Goal: Information Seeking & Learning: Learn about a topic

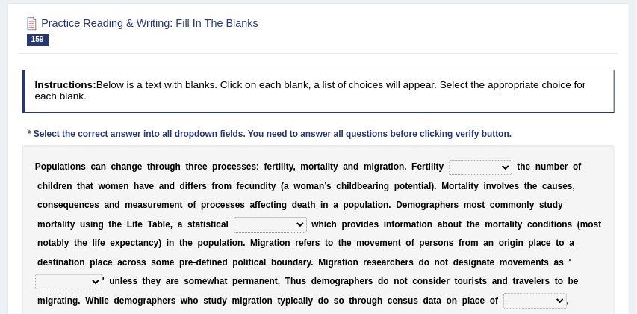
scroll to position [122, 0]
click at [506, 168] on select "invokes decides involves issues" at bounding box center [480, 167] width 63 height 15
select select "involves"
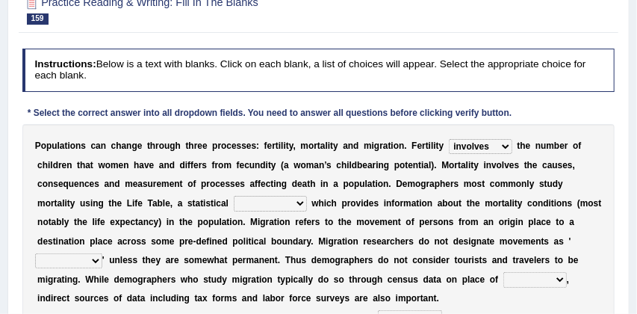
click at [301, 202] on select "mathematics device subject theorem" at bounding box center [270, 203] width 73 height 15
select select "subject"
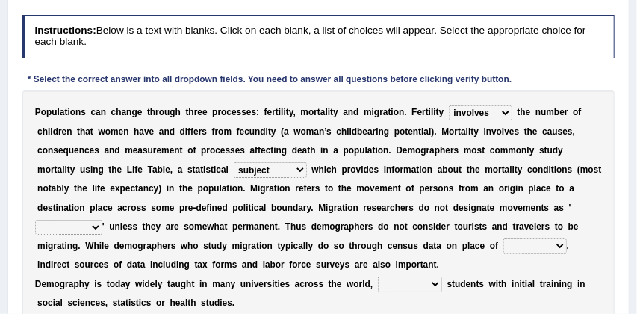
scroll to position [187, 0]
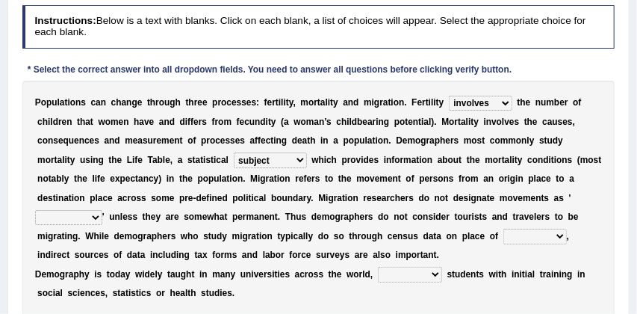
click at [93, 220] on select "relations functions migrations boundaries" at bounding box center [68, 217] width 67 height 15
click at [561, 235] on select "eat pray residence work" at bounding box center [534, 236] width 63 height 15
select select "work"
click at [433, 274] on select "rejecting consulting attracting conspiring" at bounding box center [410, 274] width 64 height 15
select select "attracting"
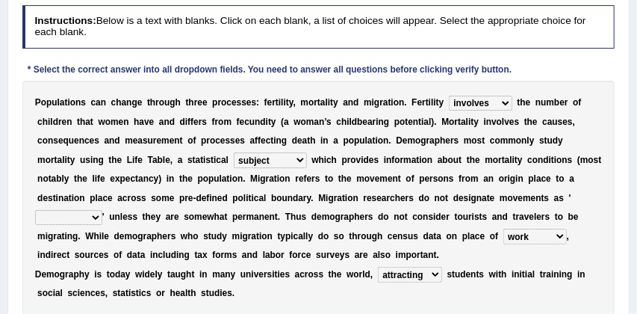
click at [93, 218] on select "relations functions migrations boundaries" at bounding box center [68, 217] width 67 height 15
select select "migrations"
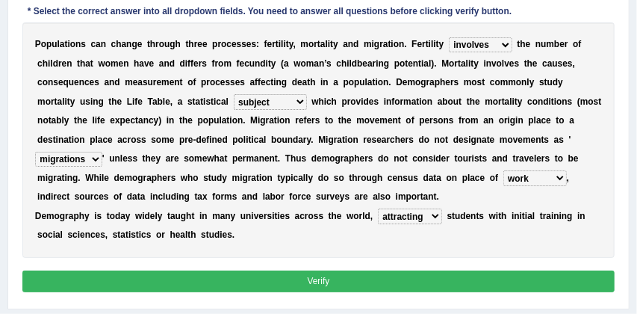
click at [312, 283] on button "Verify" at bounding box center [318, 281] width 593 height 22
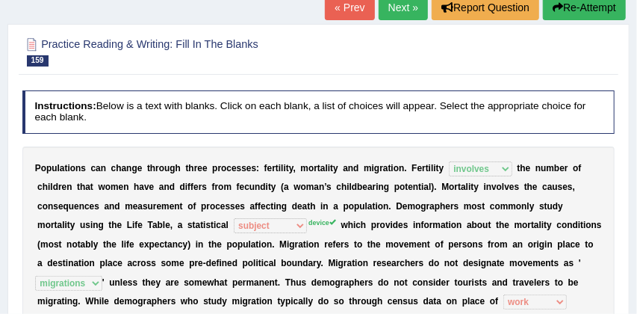
scroll to position [101, 0]
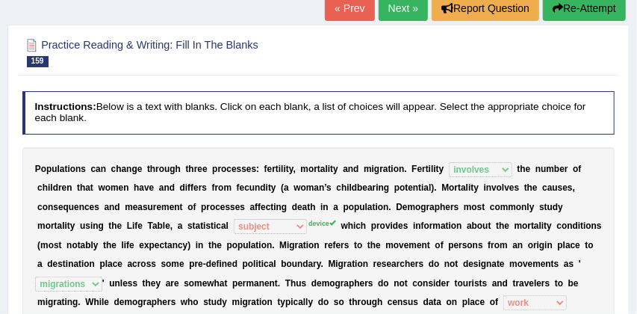
click at [390, 7] on link "Next »" at bounding box center [403, 8] width 49 height 25
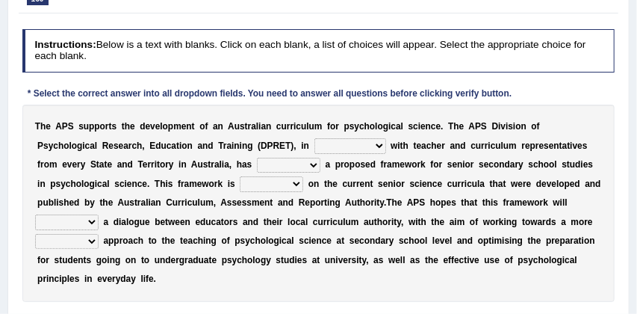
scroll to position [215, 0]
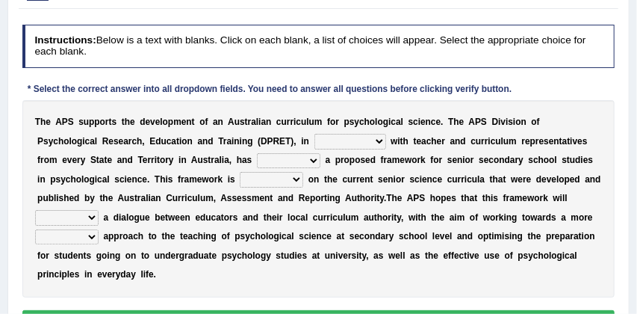
click at [314, 140] on select "aspiration assumption consultation connotation" at bounding box center [350, 141] width 72 height 15
select select "consultation"
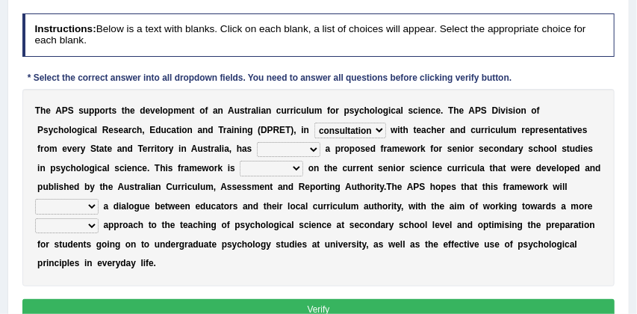
scroll to position [231, 0]
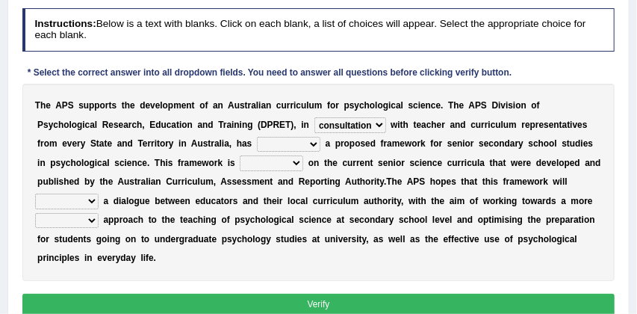
click at [257, 143] on select "deride denied demanded developed" at bounding box center [288, 144] width 63 height 15
select select "developed"
click at [240, 164] on select "modelling meddling modelled meddled" at bounding box center [271, 162] width 63 height 15
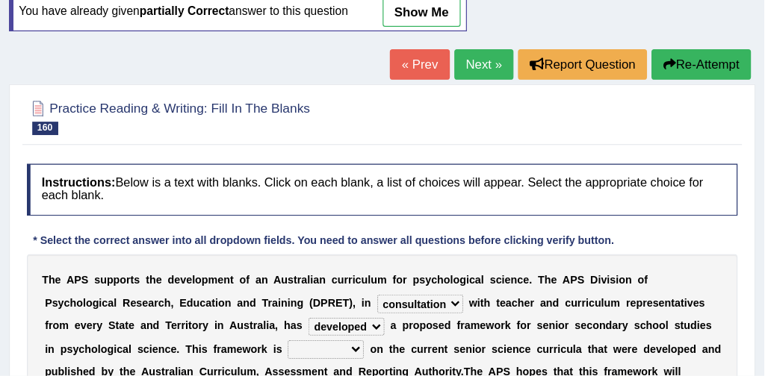
scroll to position [102, 0]
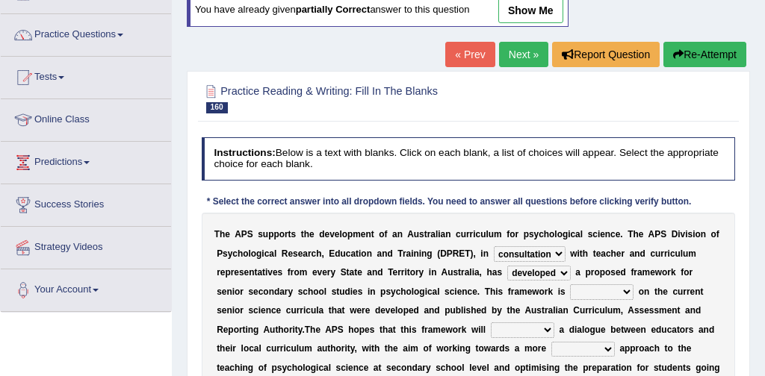
click at [105, 34] on link "Practice Questions" at bounding box center [86, 32] width 170 height 37
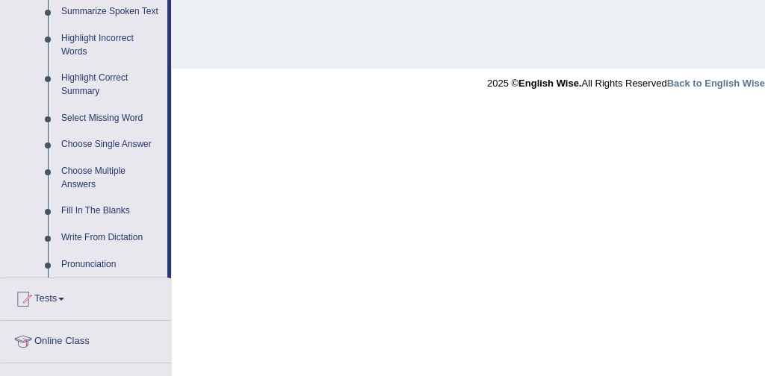
scroll to position [679, 0]
click at [125, 249] on link "Write From Dictation" at bounding box center [111, 237] width 113 height 27
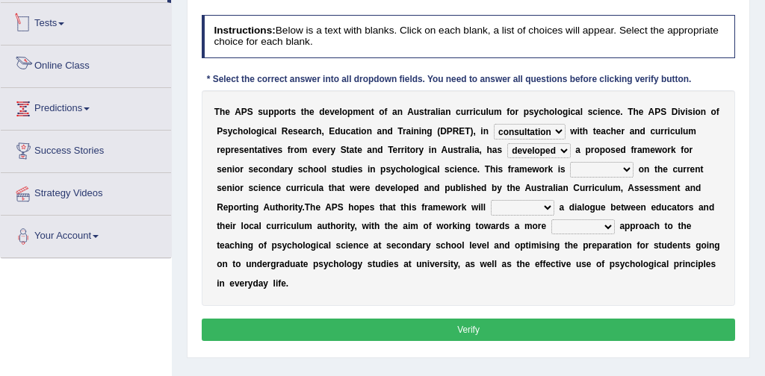
scroll to position [354, 0]
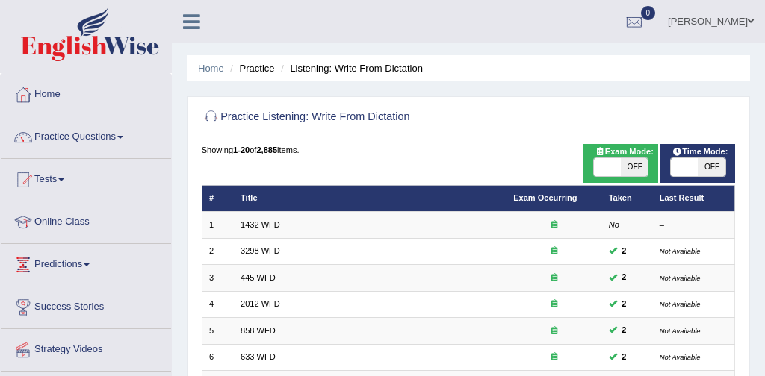
click at [612, 172] on span at bounding box center [607, 167] width 27 height 18
checkbox input "true"
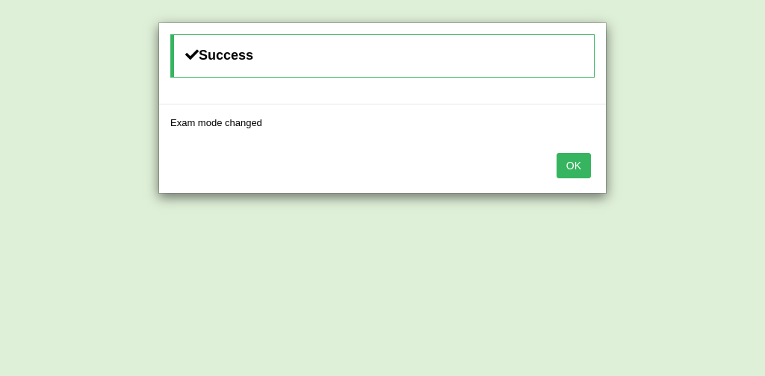
click at [576, 169] on button "OK" at bounding box center [573, 165] width 34 height 25
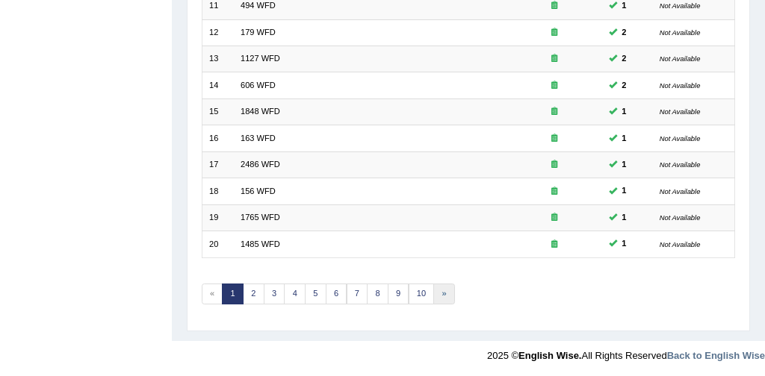
scroll to position [484, 0]
click at [422, 293] on link "10" at bounding box center [421, 294] width 26 height 21
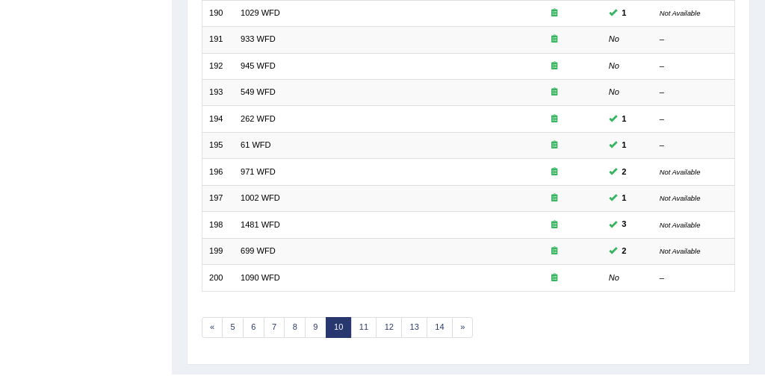
scroll to position [484, 0]
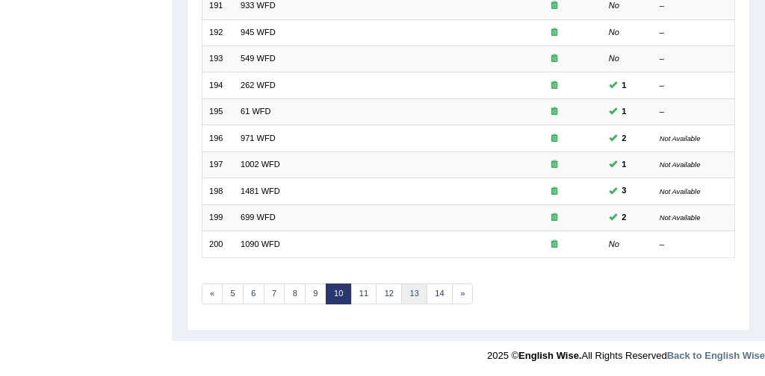
click at [414, 290] on link "13" at bounding box center [414, 294] width 26 height 21
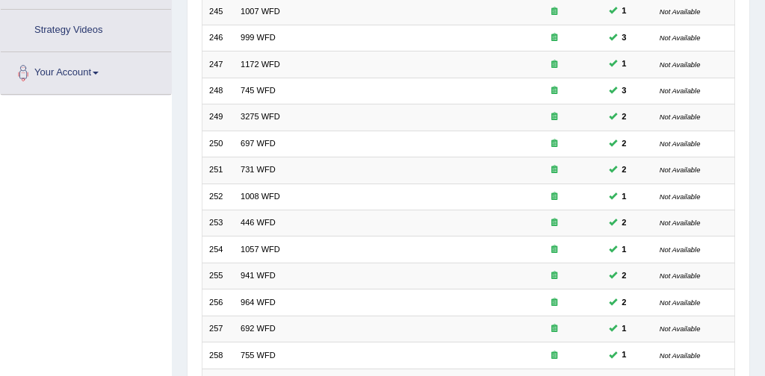
scroll to position [484, 0]
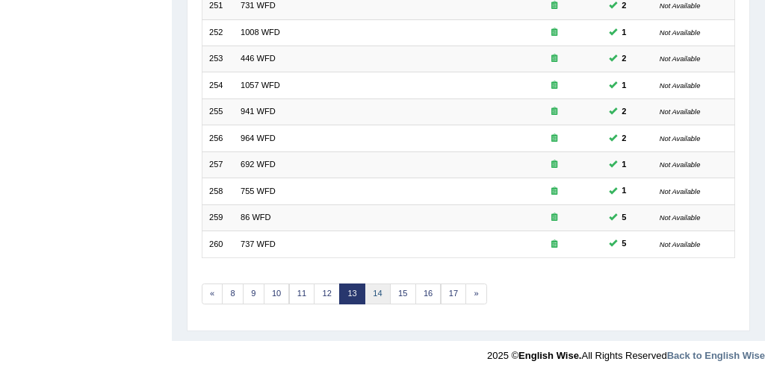
click at [379, 291] on link "14" at bounding box center [377, 294] width 26 height 21
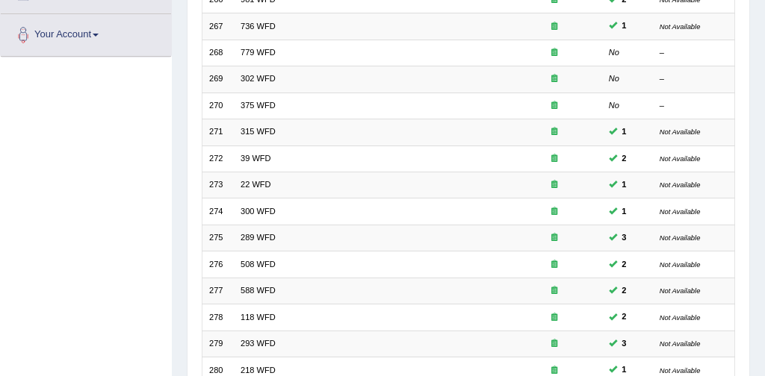
scroll to position [484, 0]
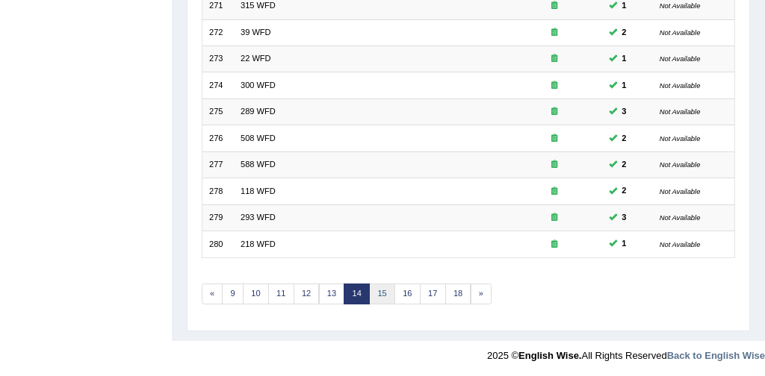
click at [384, 290] on link "15" at bounding box center [382, 294] width 26 height 21
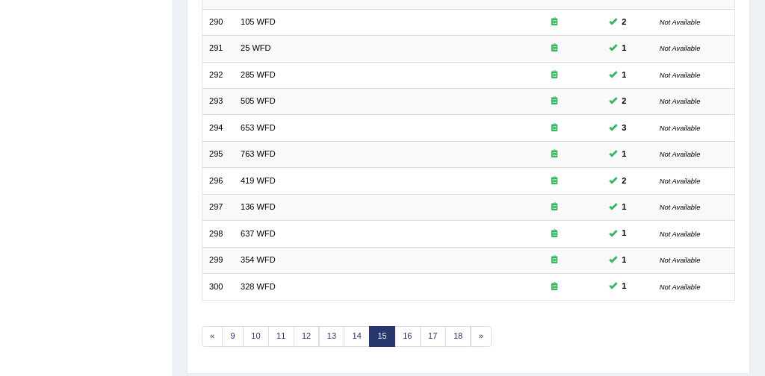
scroll to position [484, 0]
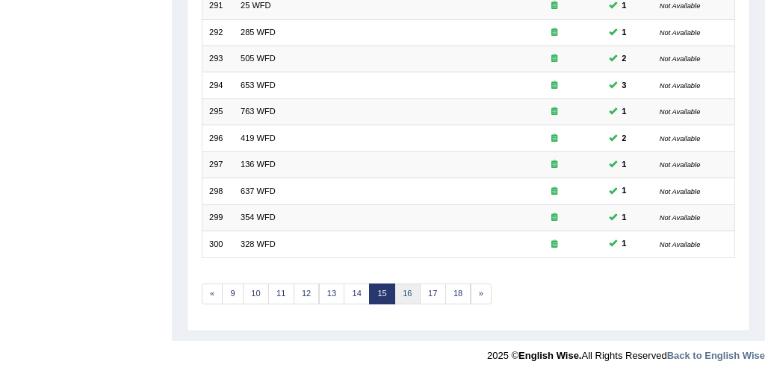
click at [405, 289] on link "16" at bounding box center [407, 294] width 26 height 21
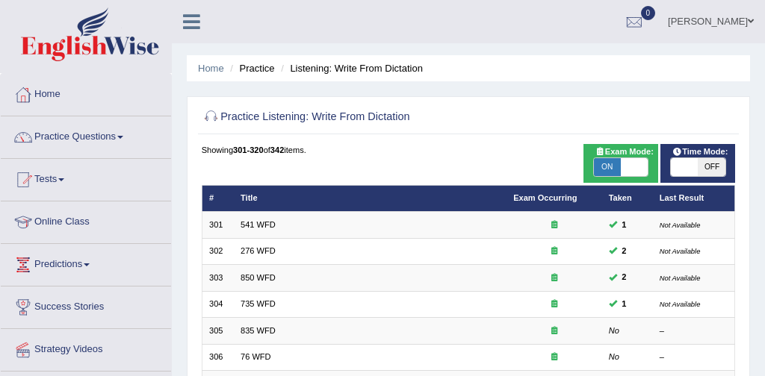
scroll to position [48, 0]
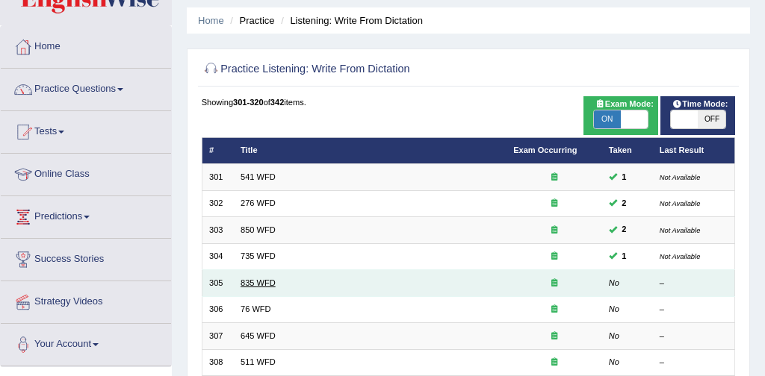
click at [264, 283] on link "835 WFD" at bounding box center [257, 283] width 35 height 9
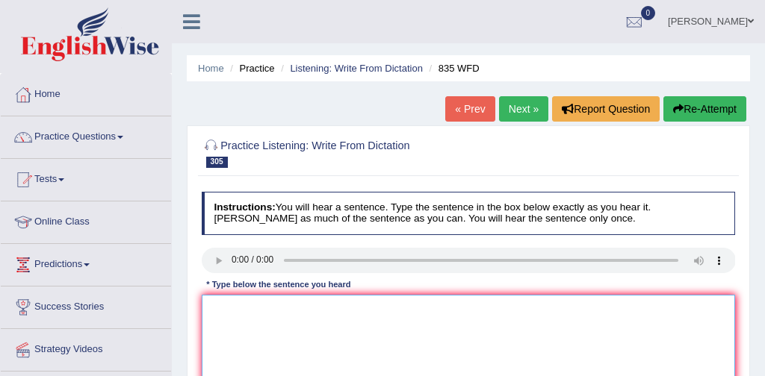
click at [229, 320] on textarea at bounding box center [469, 356] width 534 height 123
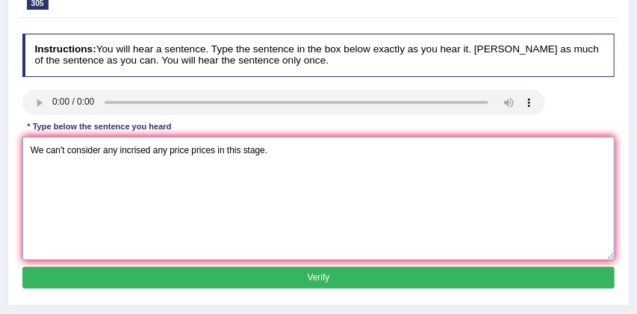
scroll to position [159, 0]
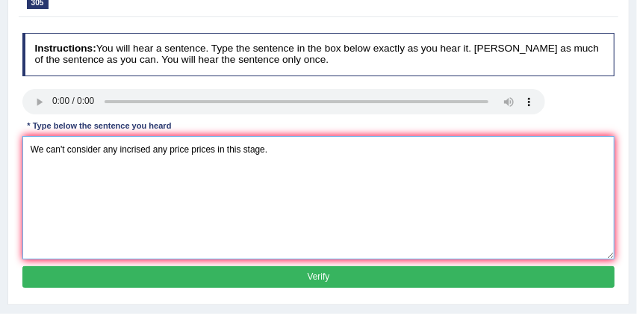
type textarea "We can't consider any incrised any price prices in this stage."
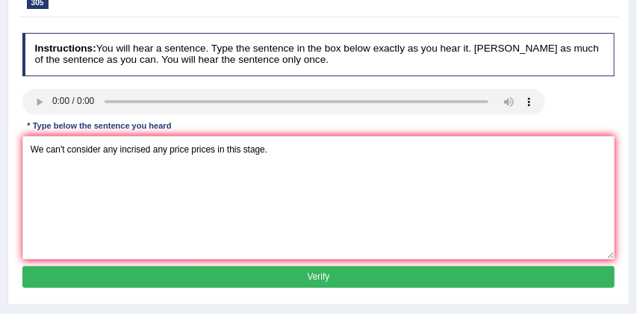
click at [318, 277] on button "Verify" at bounding box center [318, 277] width 593 height 22
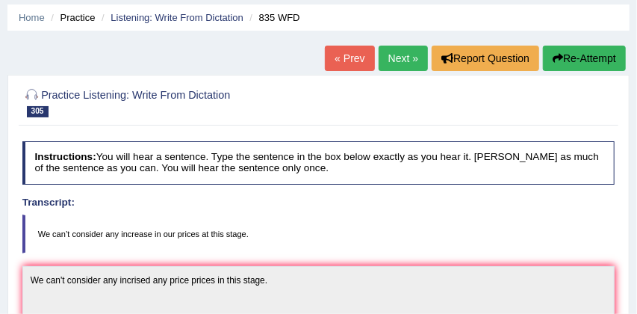
scroll to position [37, 0]
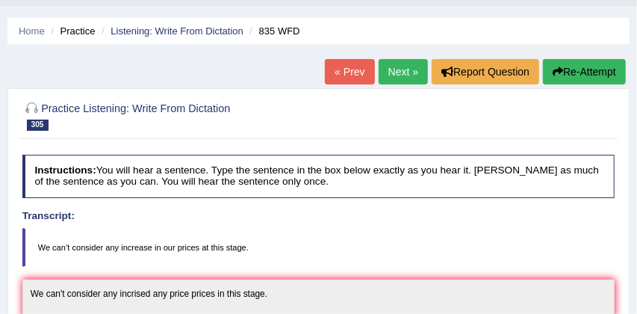
click at [396, 70] on link "Next »" at bounding box center [403, 71] width 49 height 25
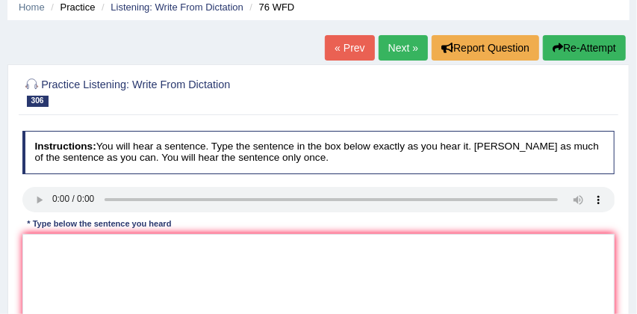
scroll to position [61, 0]
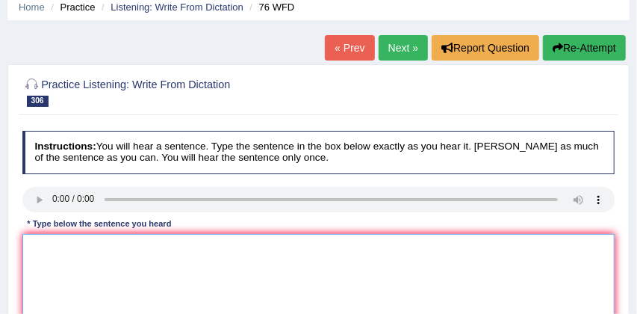
click at [38, 247] on textarea at bounding box center [318, 295] width 593 height 123
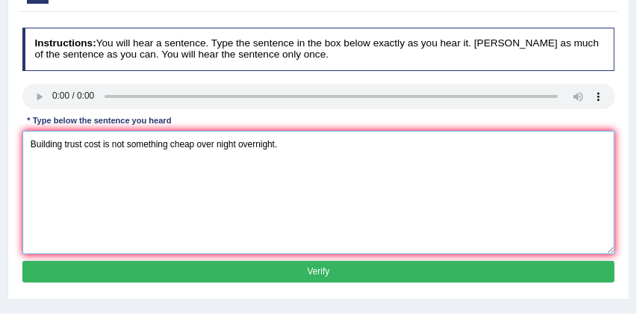
scroll to position [183, 0]
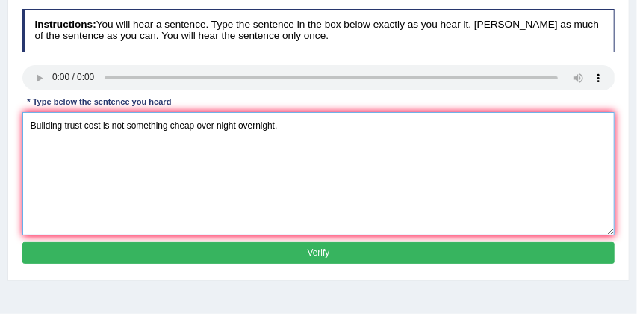
type textarea "Building trust cost is not something cheap over night overnight."
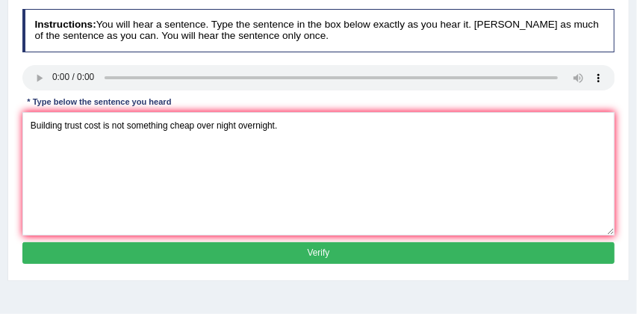
click at [118, 246] on button "Verify" at bounding box center [318, 253] width 593 height 22
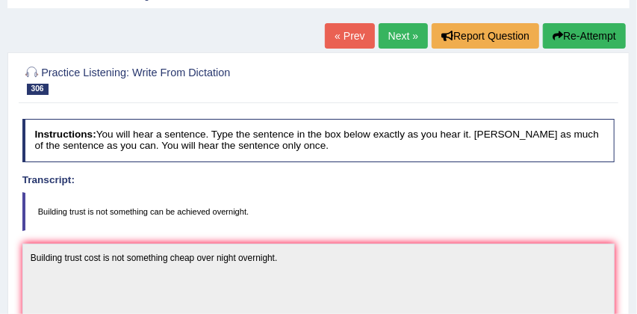
scroll to position [70, 0]
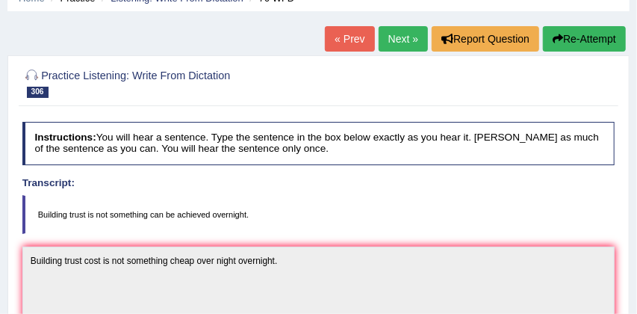
click at [394, 38] on link "Next »" at bounding box center [403, 38] width 49 height 25
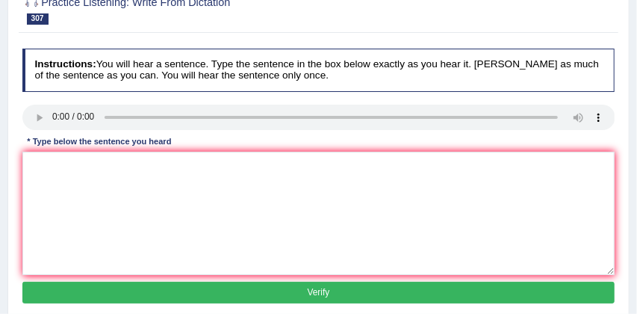
scroll to position [146, 0]
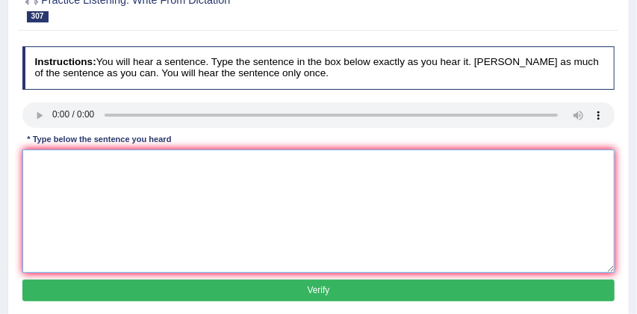
click at [44, 158] on textarea at bounding box center [318, 210] width 593 height 123
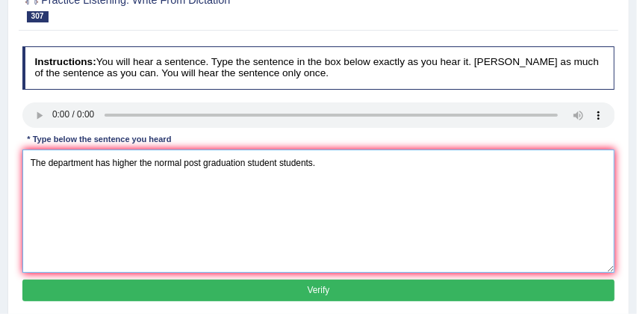
type textarea "The department has higher the normal post graduation student students."
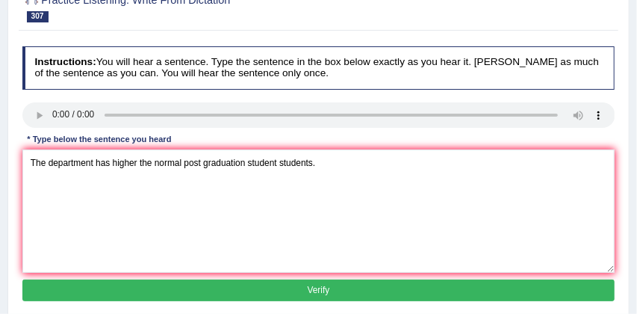
click at [281, 290] on button "Verify" at bounding box center [318, 290] width 593 height 22
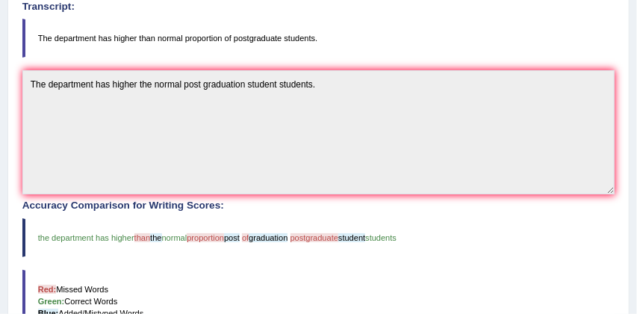
scroll to position [246, 0]
